Goal: Register for event/course

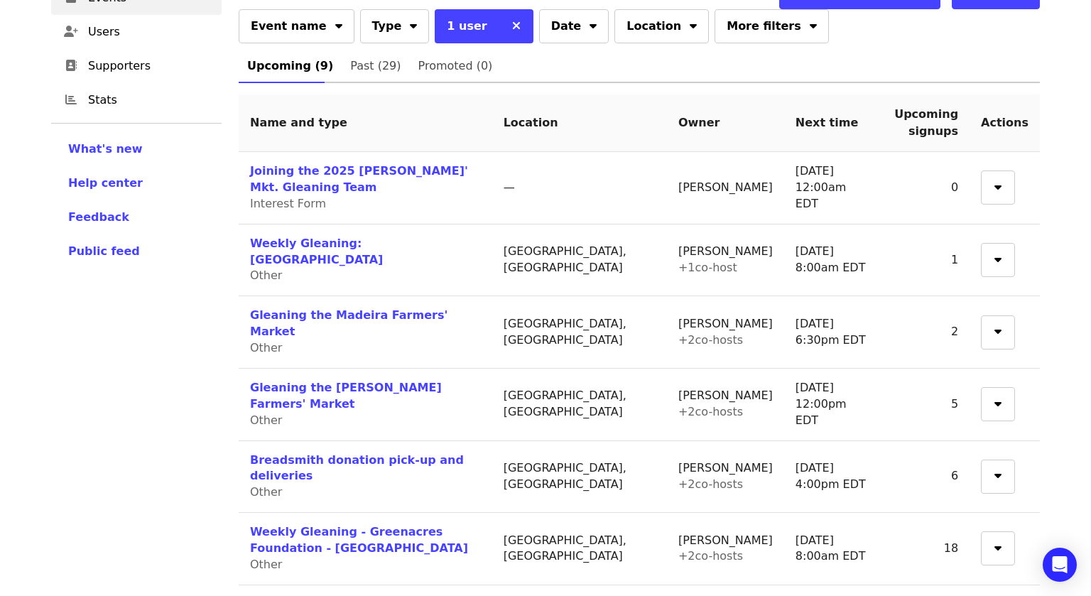
click at [278, 340] on div "Other" at bounding box center [365, 348] width 231 height 16
click at [279, 308] on link "Gleaning the Madeira Farmers' Market" at bounding box center [349, 323] width 198 height 30
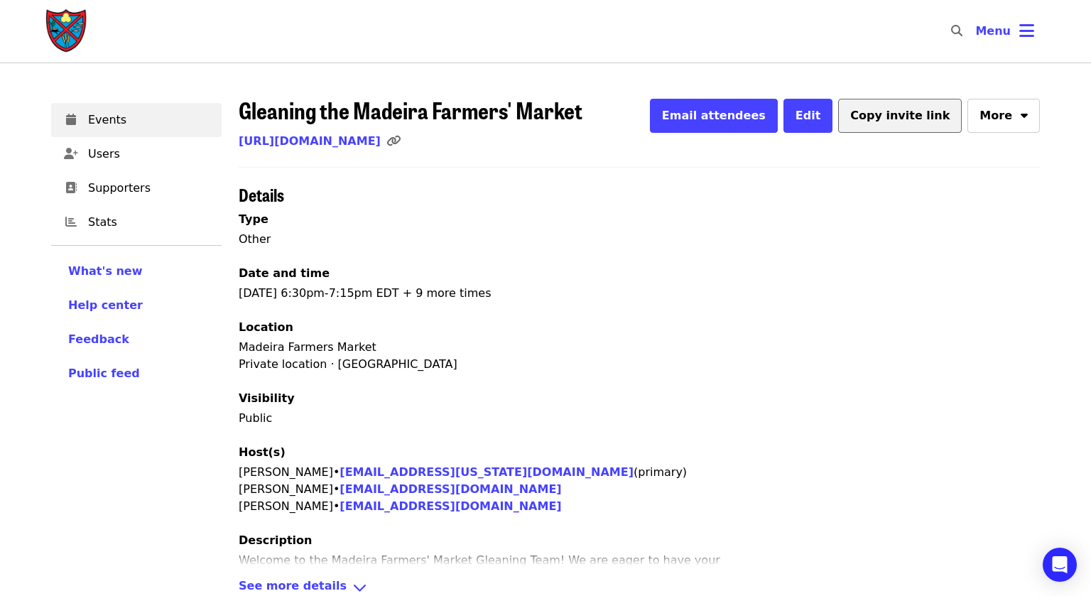
click at [891, 112] on span "Copy invite link" at bounding box center [899, 115] width 99 height 13
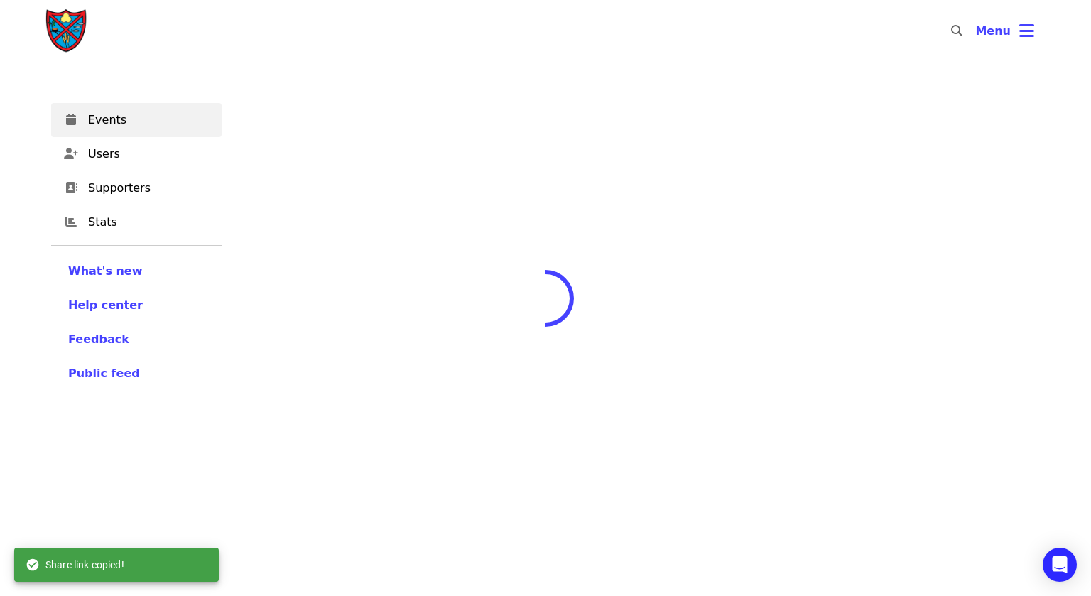
scroll to position [122, 0]
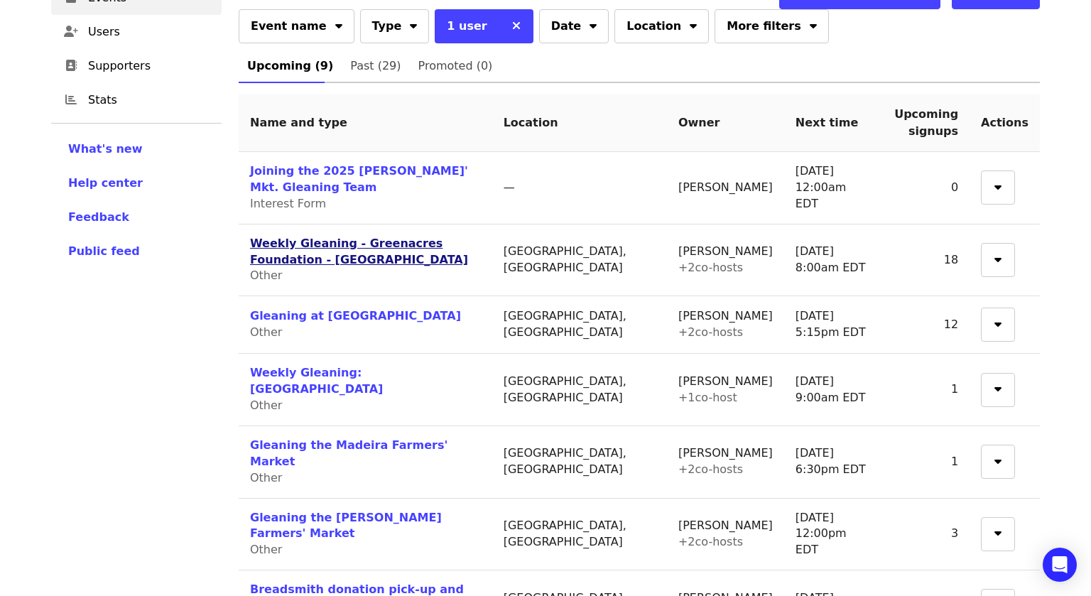
click at [389, 247] on link "Weekly Gleaning - Greenacres Foundation - [GEOGRAPHIC_DATA]" at bounding box center [359, 252] width 218 height 30
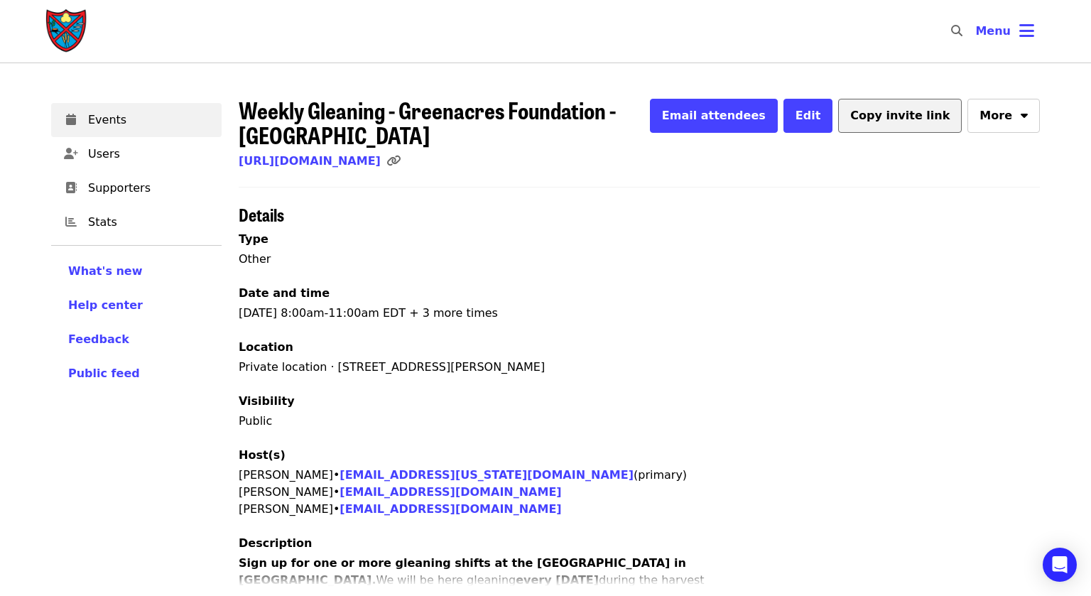
click at [929, 113] on span "Copy invite link" at bounding box center [899, 115] width 99 height 13
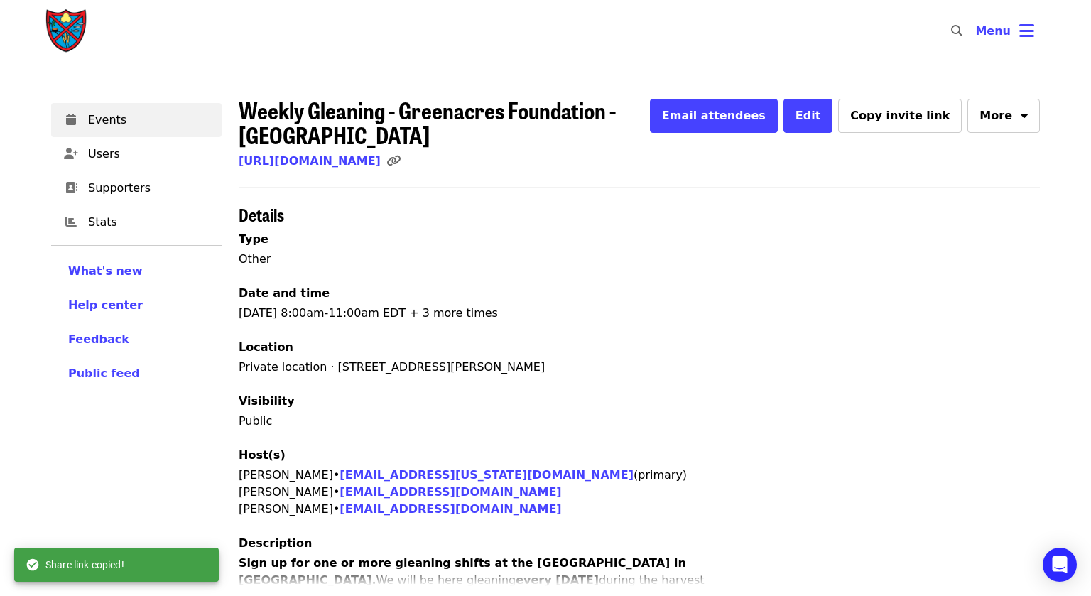
scroll to position [122, 0]
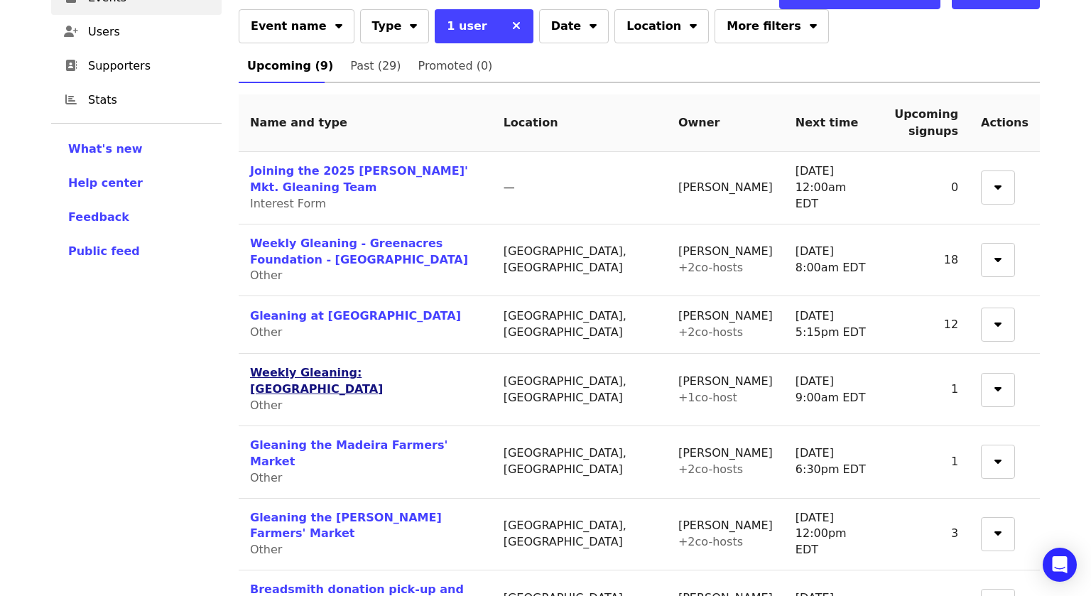
click at [332, 366] on link "Weekly Gleaning: [GEOGRAPHIC_DATA]" at bounding box center [316, 381] width 133 height 30
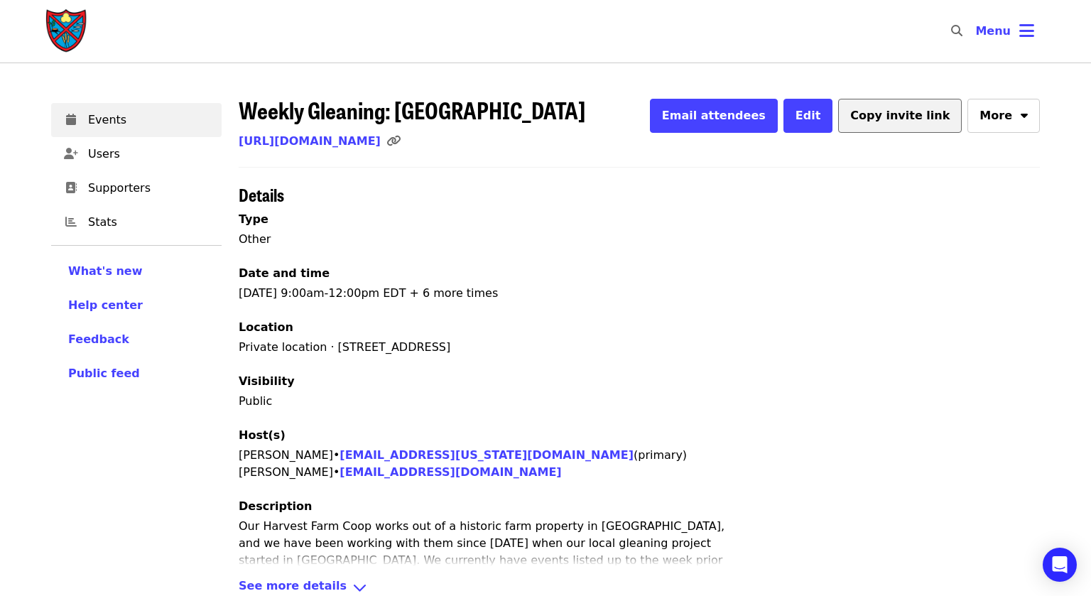
click at [921, 116] on span "Copy invite link" at bounding box center [899, 115] width 99 height 13
click at [929, 121] on span "Copy invite link" at bounding box center [899, 115] width 99 height 13
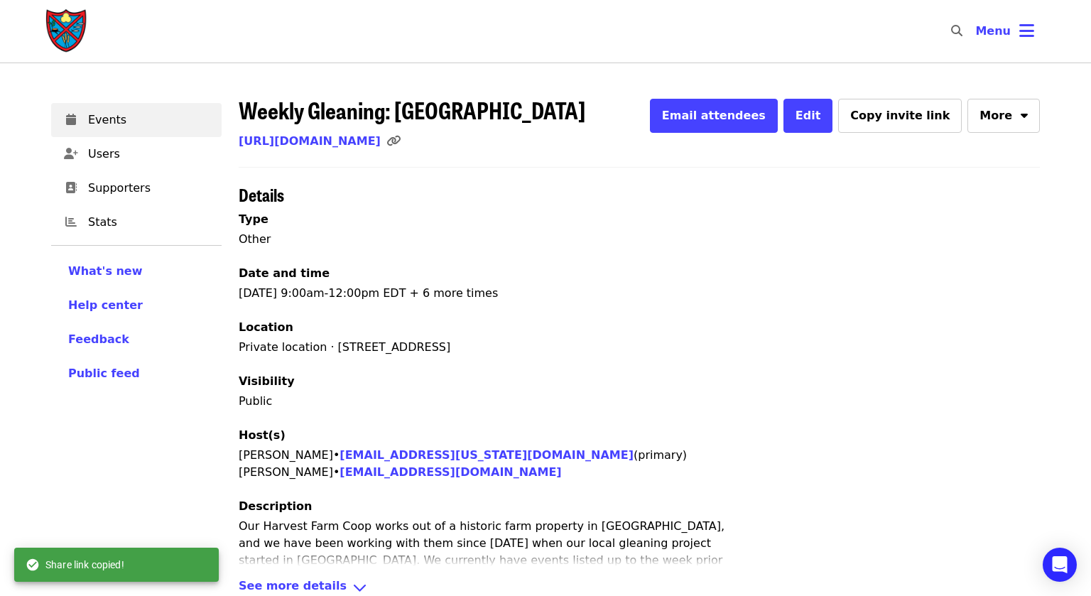
scroll to position [122, 0]
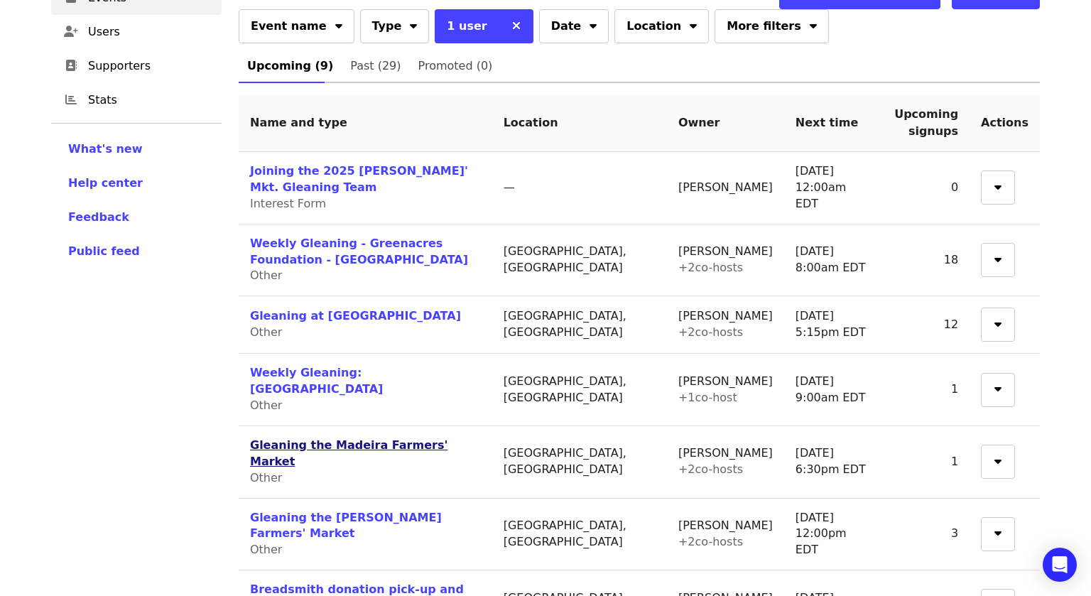
click at [339, 438] on link "Gleaning the Madeira Farmers' Market" at bounding box center [349, 453] width 198 height 30
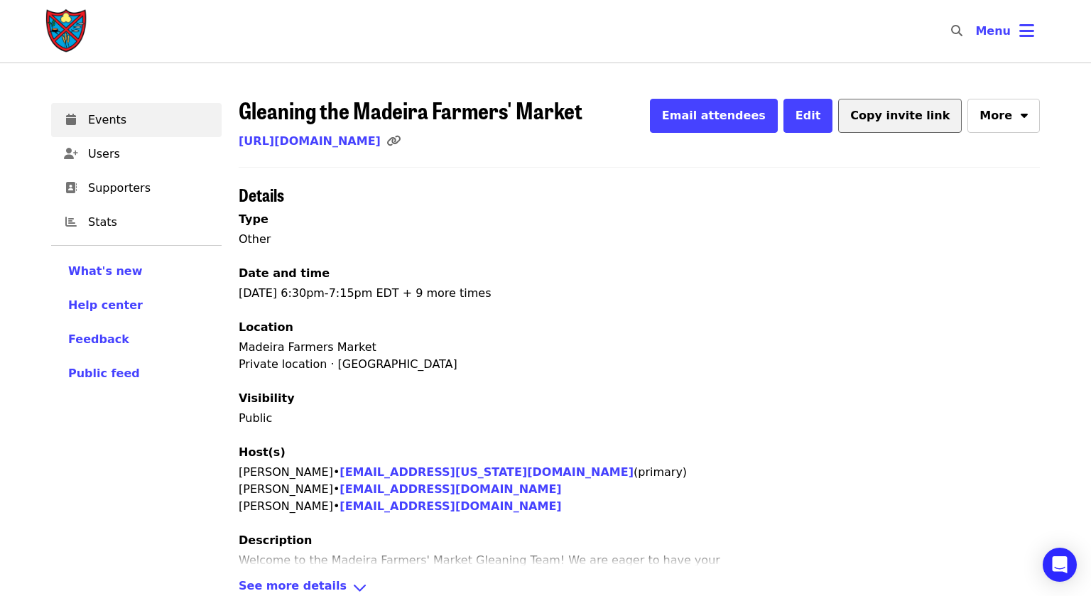
click at [896, 121] on span "Copy invite link" at bounding box center [899, 115] width 99 height 13
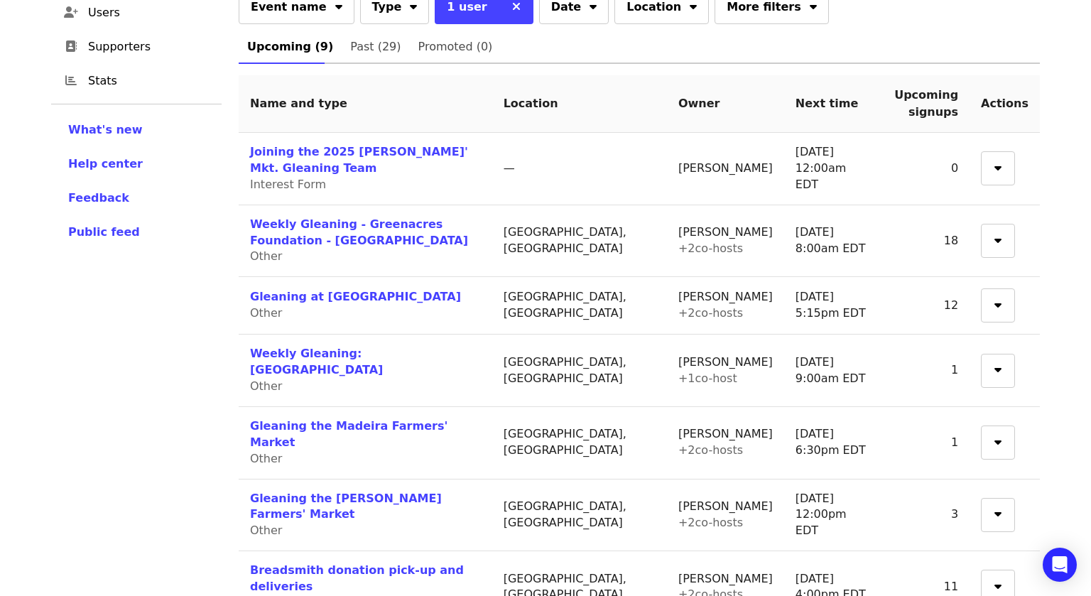
scroll to position [229, 0]
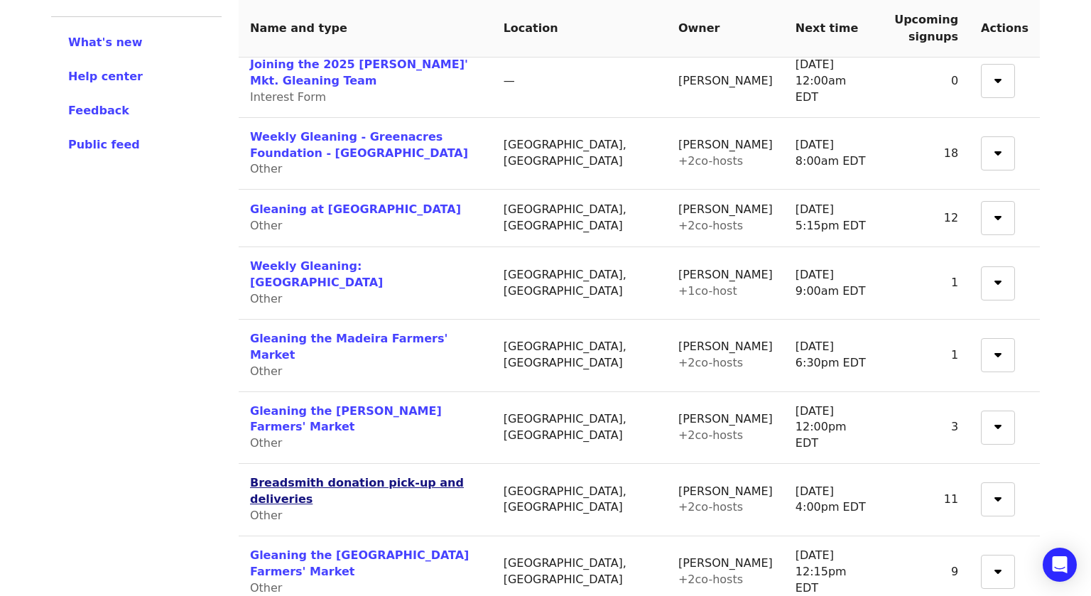
click at [255, 476] on link "Breadsmith donation pick-up and deliveries" at bounding box center [357, 491] width 214 height 30
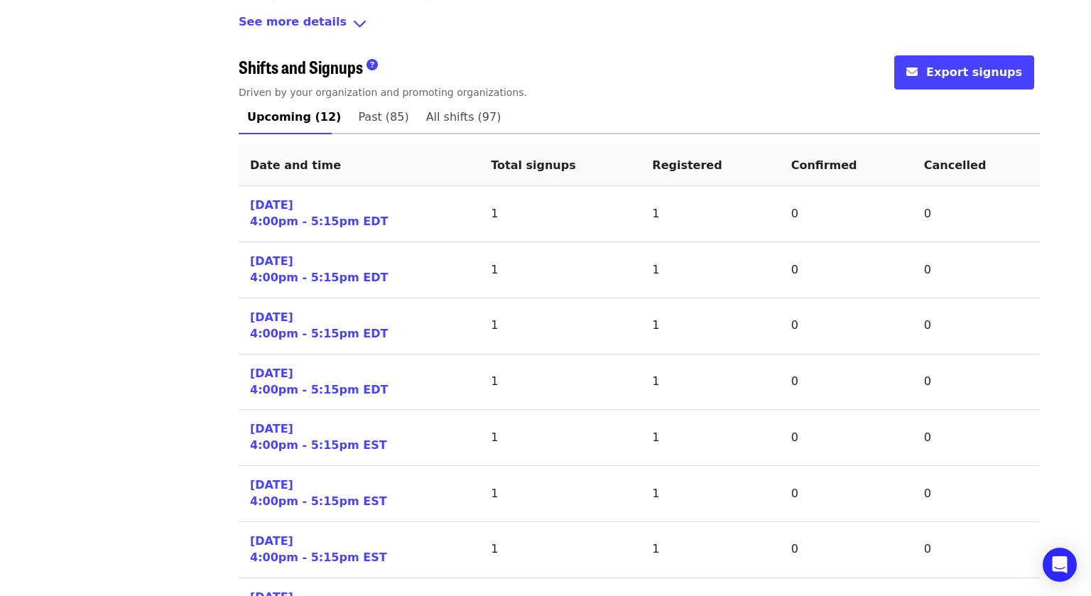
scroll to position [570, 0]
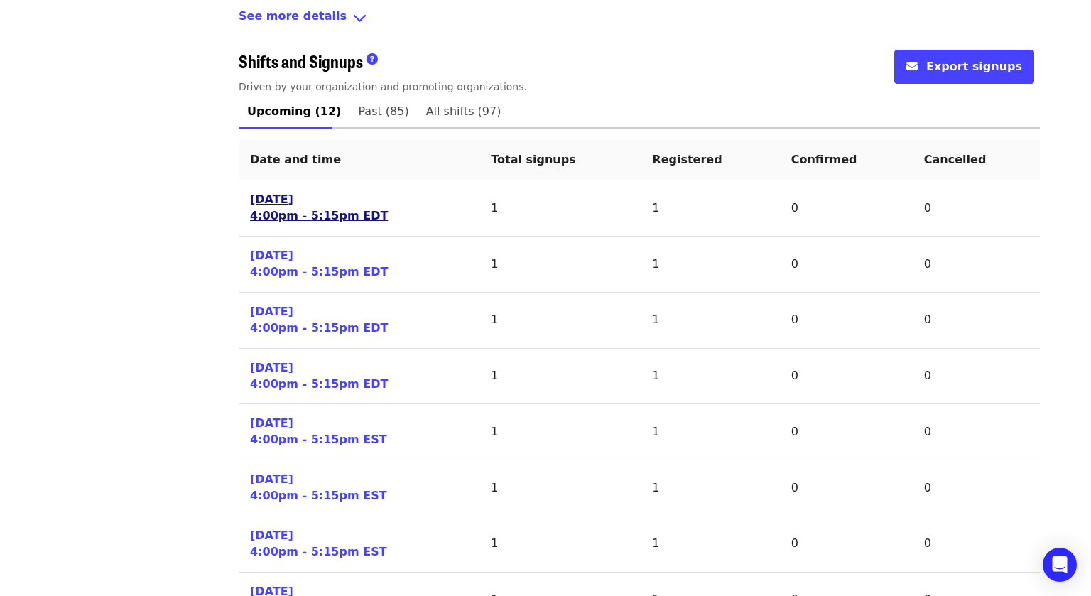
click at [275, 207] on link "[DATE] 4:00pm - 5:15pm EDT" at bounding box center [319, 208] width 138 height 33
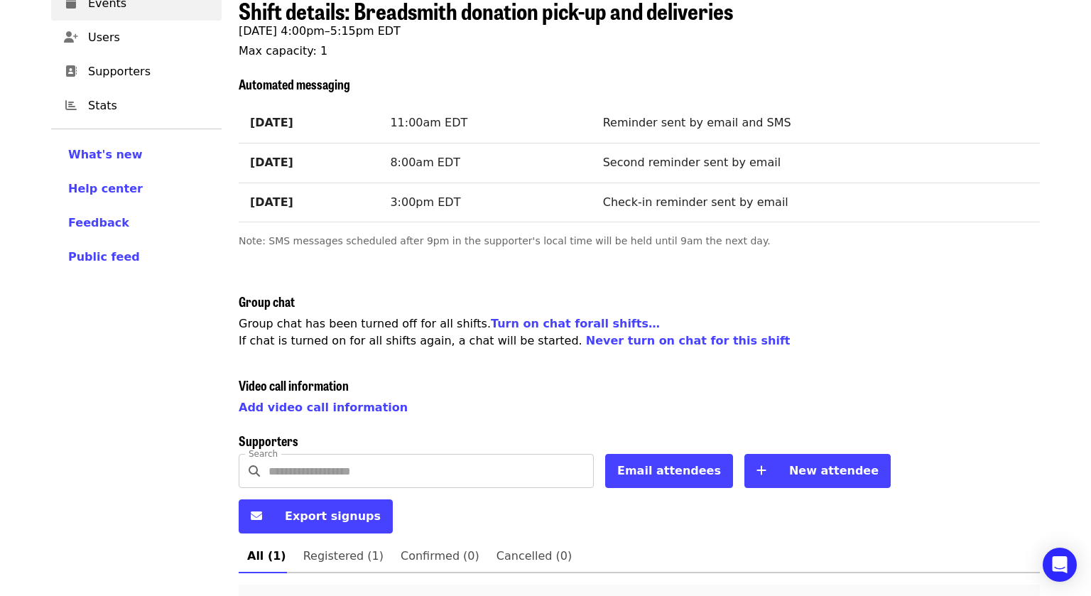
scroll to position [197, 0]
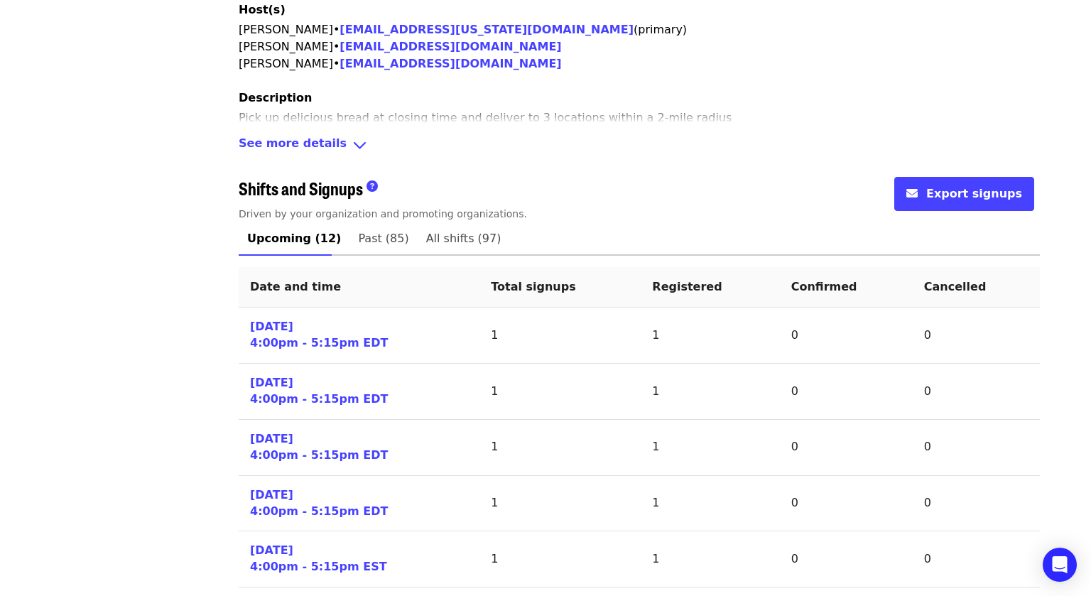
scroll to position [455, 0]
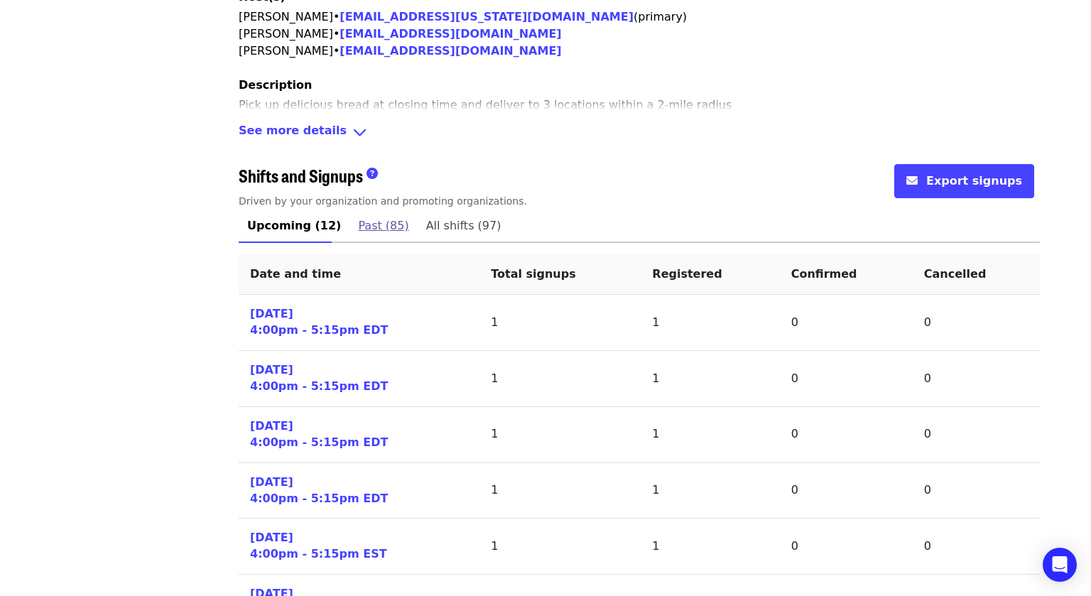
click at [358, 223] on span "Past (85)" at bounding box center [383, 226] width 50 height 20
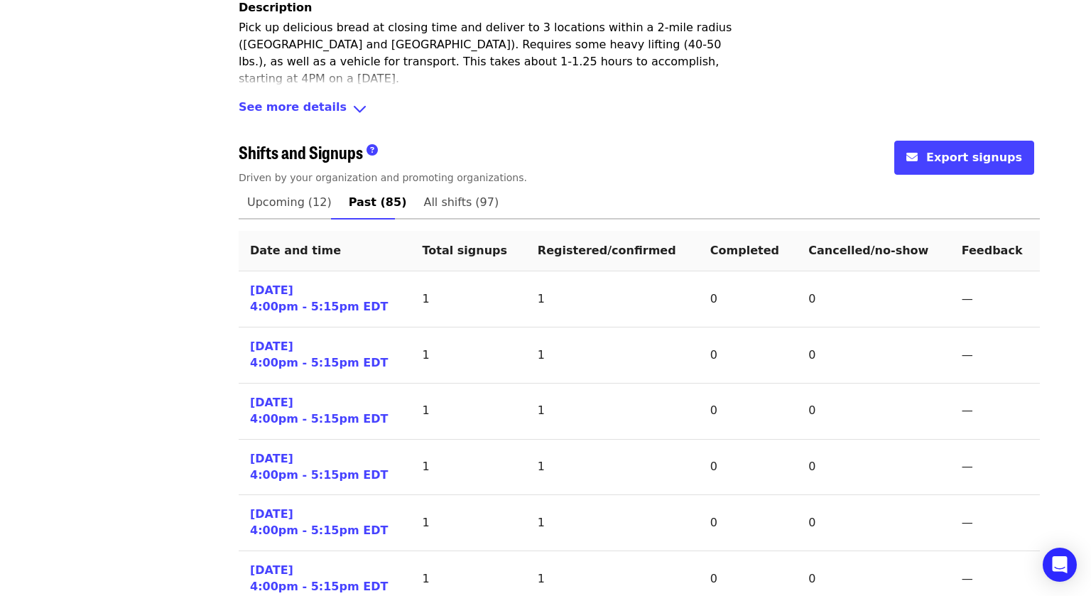
scroll to position [477, 0]
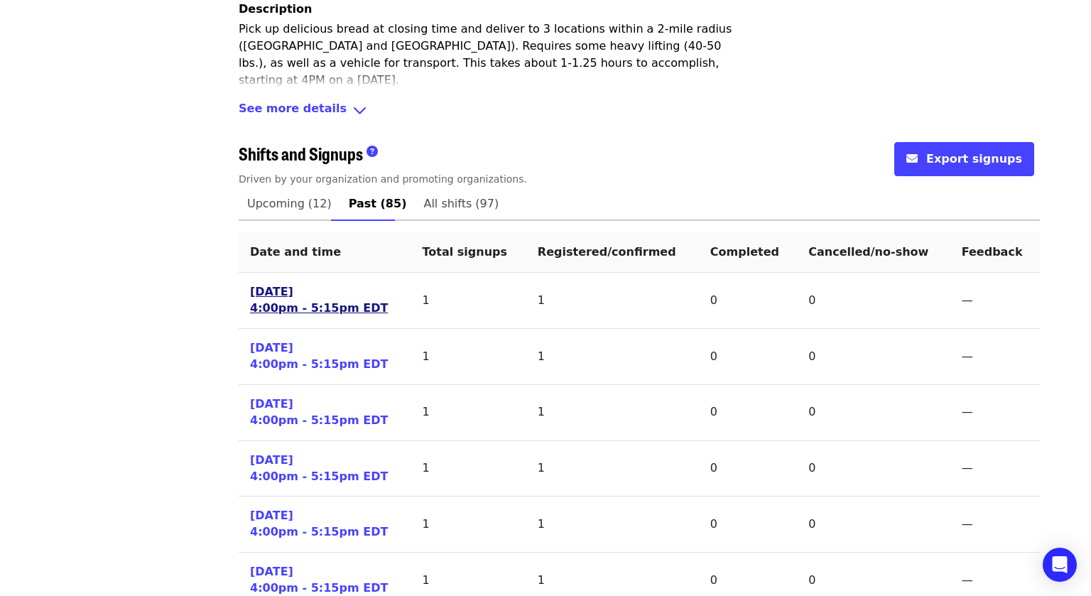
click at [277, 303] on link "[DATE] 4:00pm - 5:15pm EDT" at bounding box center [319, 300] width 138 height 33
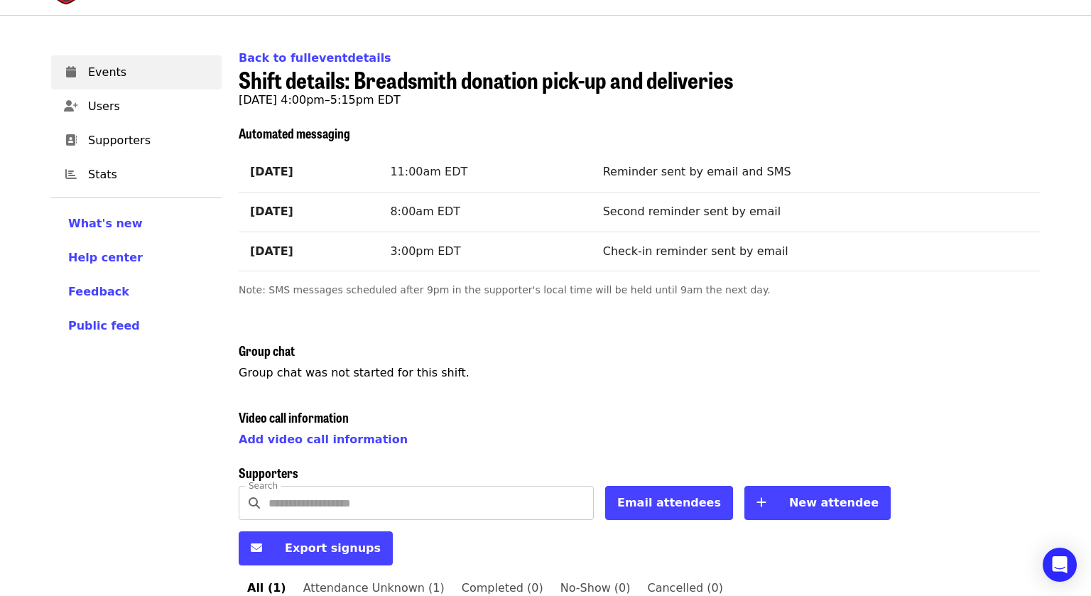
scroll to position [160, 0]
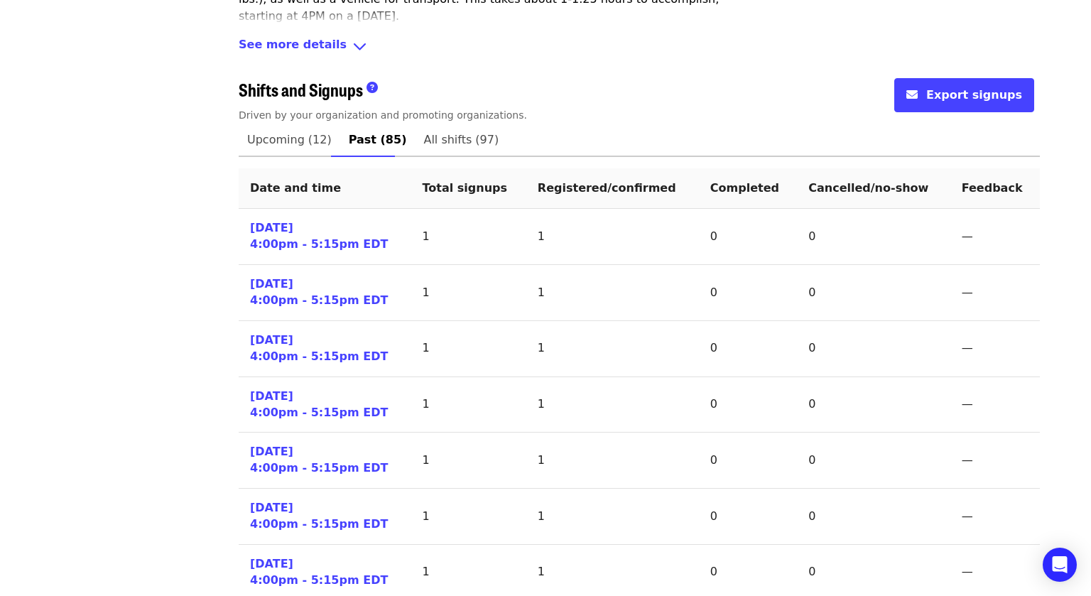
scroll to position [531, 0]
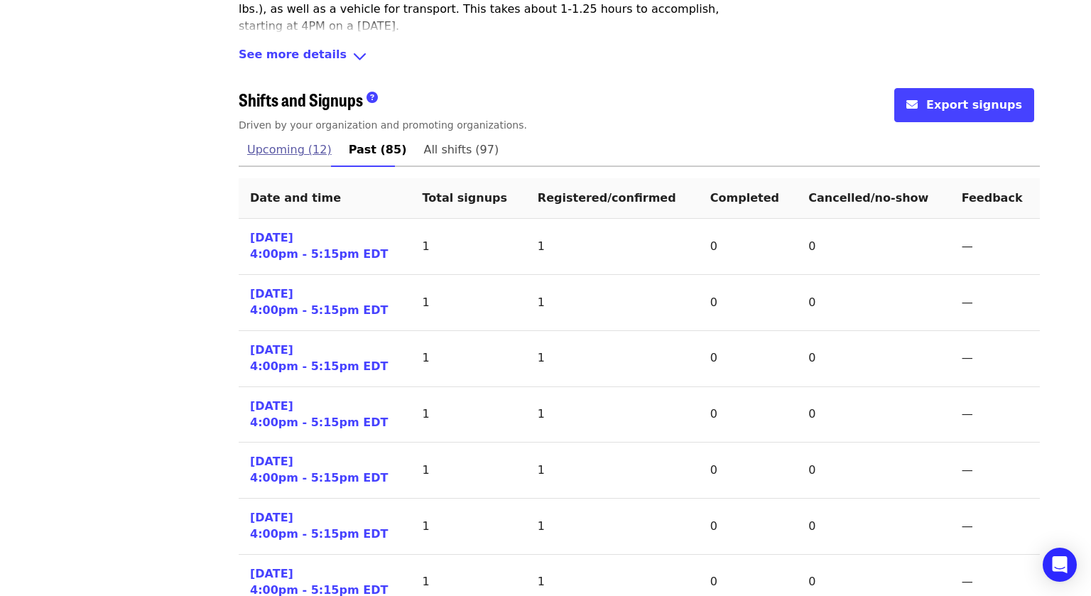
click at [282, 147] on span "Upcoming (12)" at bounding box center [289, 150] width 85 height 20
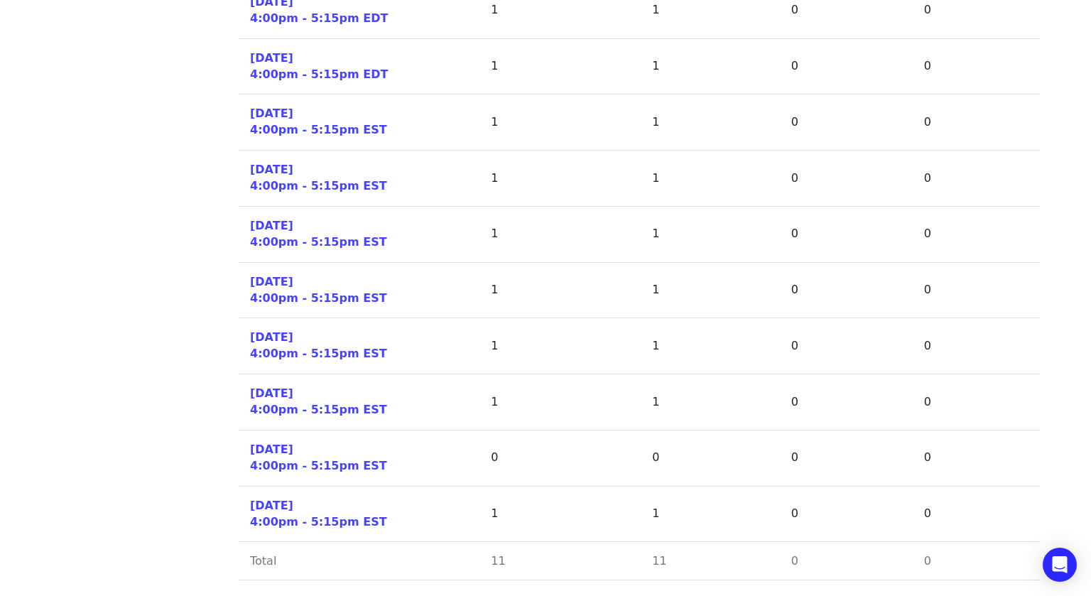
scroll to position [881, 0]
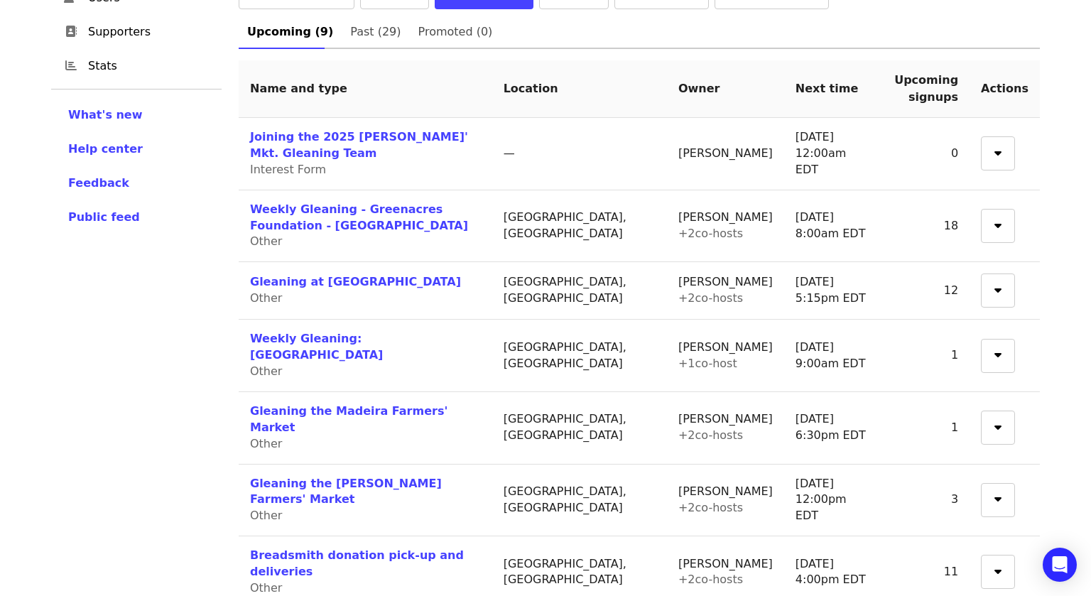
scroll to position [157, 0]
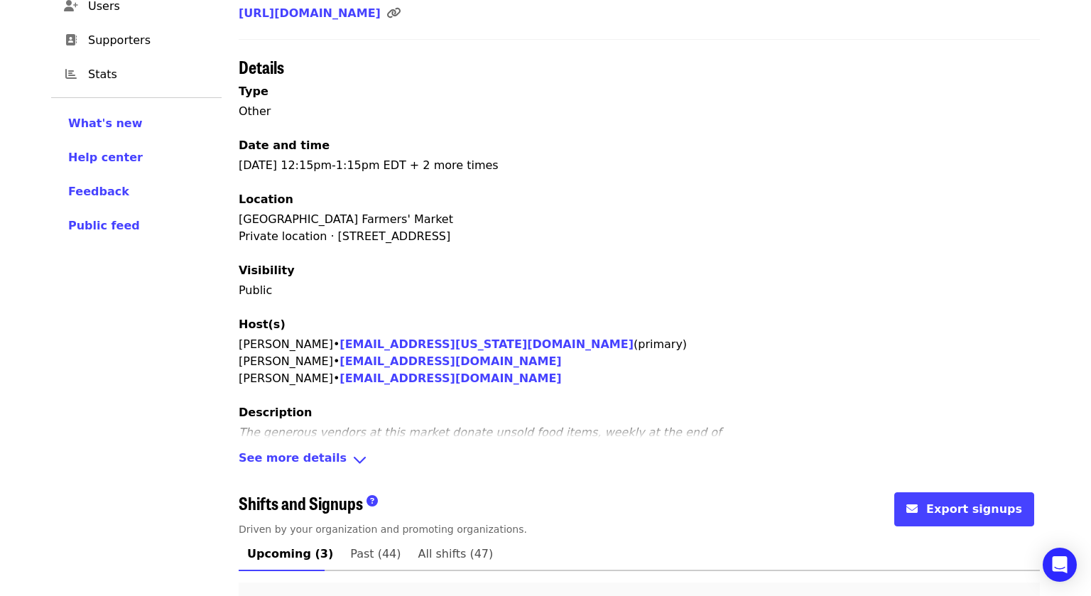
scroll to position [378, 0]
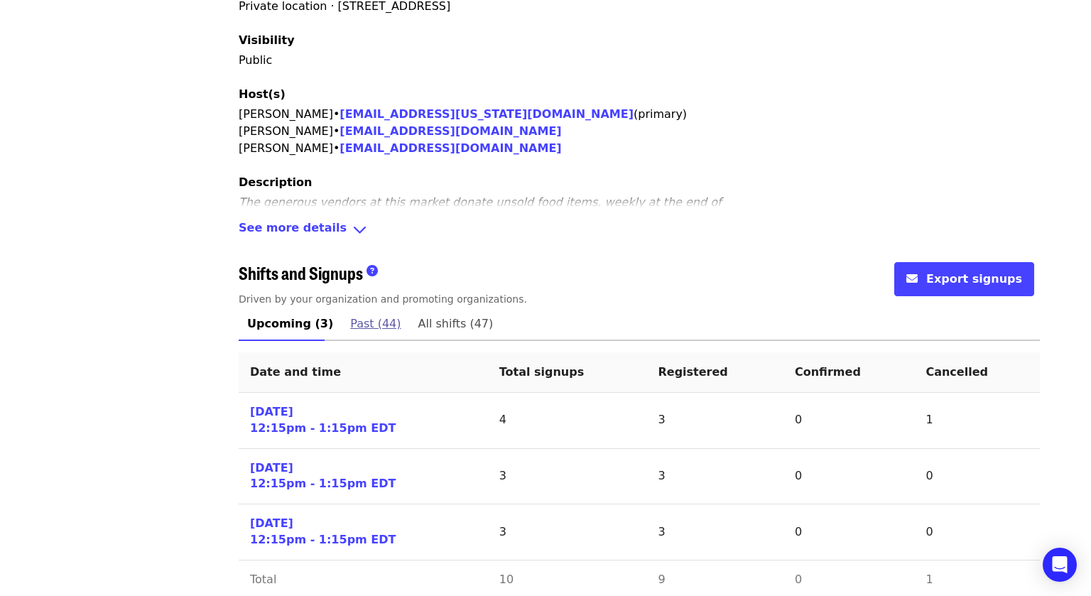
click at [358, 314] on span "Past (44)" at bounding box center [375, 324] width 50 height 20
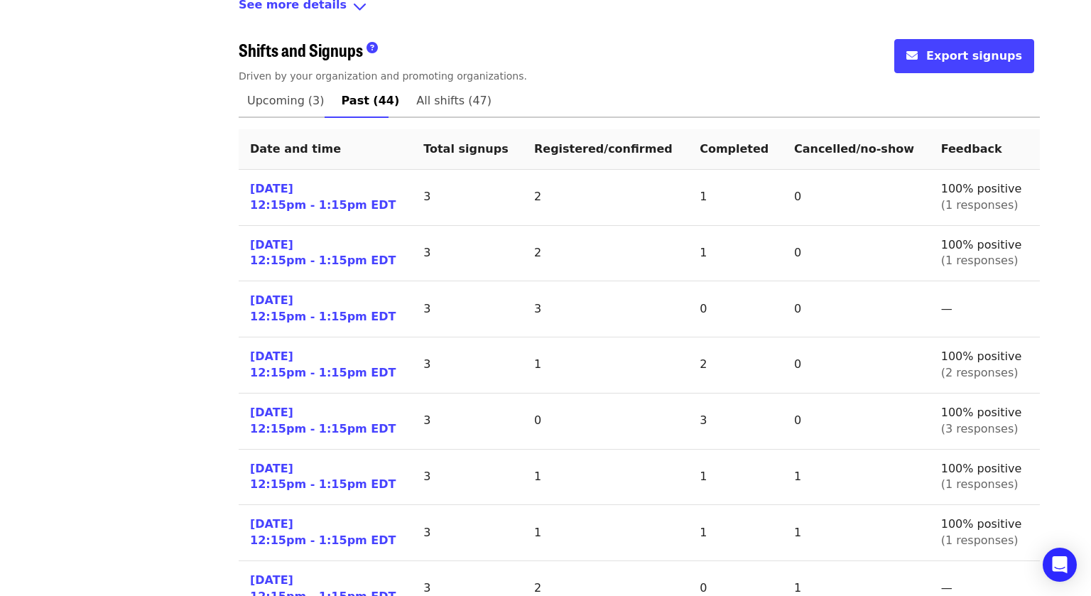
scroll to position [607, 0]
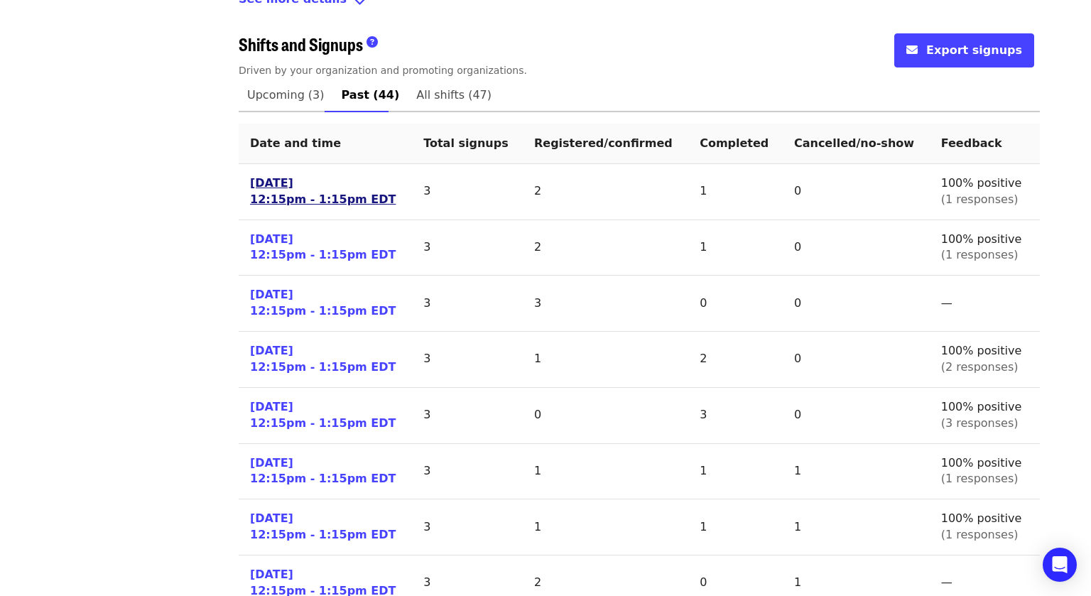
click at [254, 175] on link "[DATE] 12:15pm - 1:15pm EDT" at bounding box center [323, 191] width 146 height 33
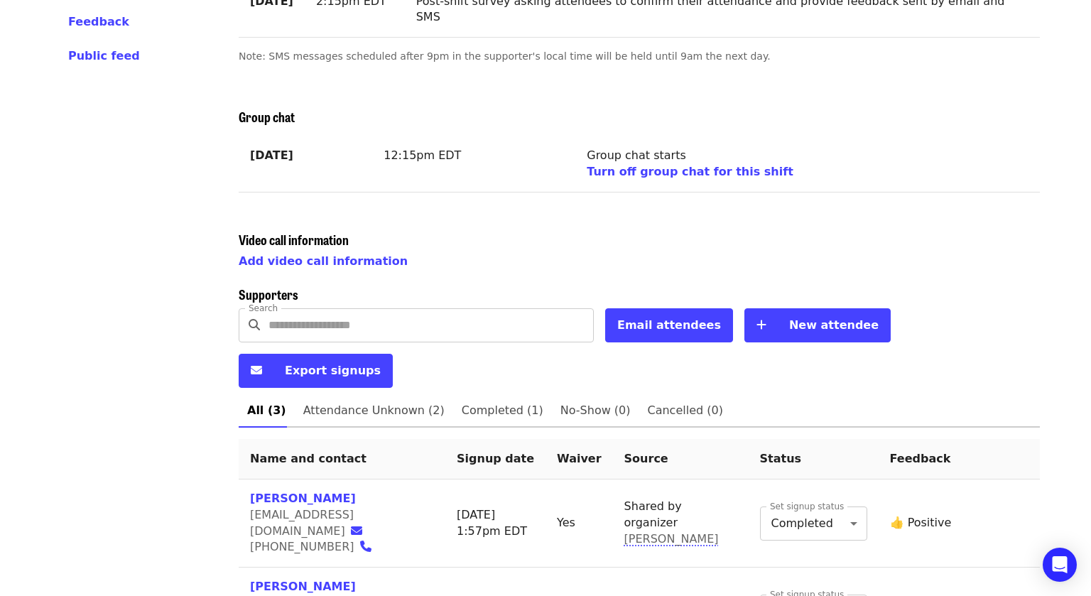
scroll to position [380, 0]
